Goal: Information Seeking & Learning: Compare options

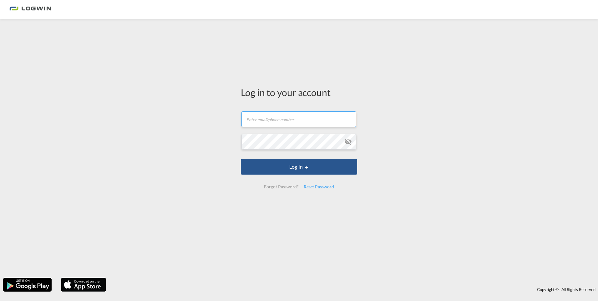
click at [264, 118] on input "text" at bounding box center [298, 119] width 115 height 16
type input "[PERSON_NAME][EMAIL_ADDRESS][PERSON_NAME][DOMAIN_NAME]"
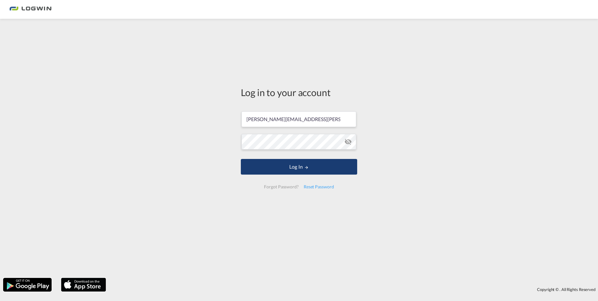
click at [301, 168] on button "Log In" at bounding box center [299, 167] width 116 height 16
